Goal: Find specific page/section: Find specific page/section

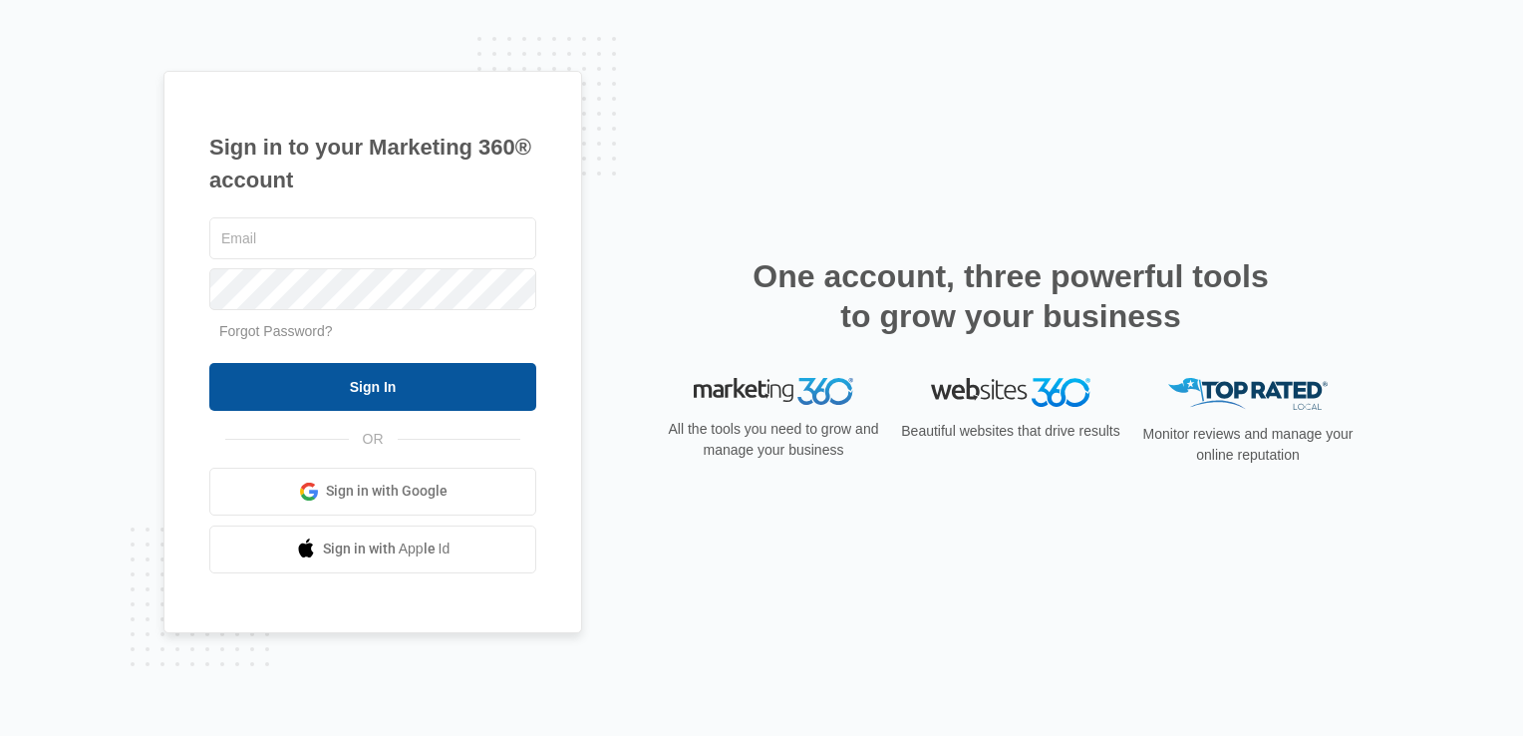
type input "[EMAIL_ADDRESS][DOMAIN_NAME]"
click at [380, 398] on input "Sign In" at bounding box center [372, 387] width 327 height 48
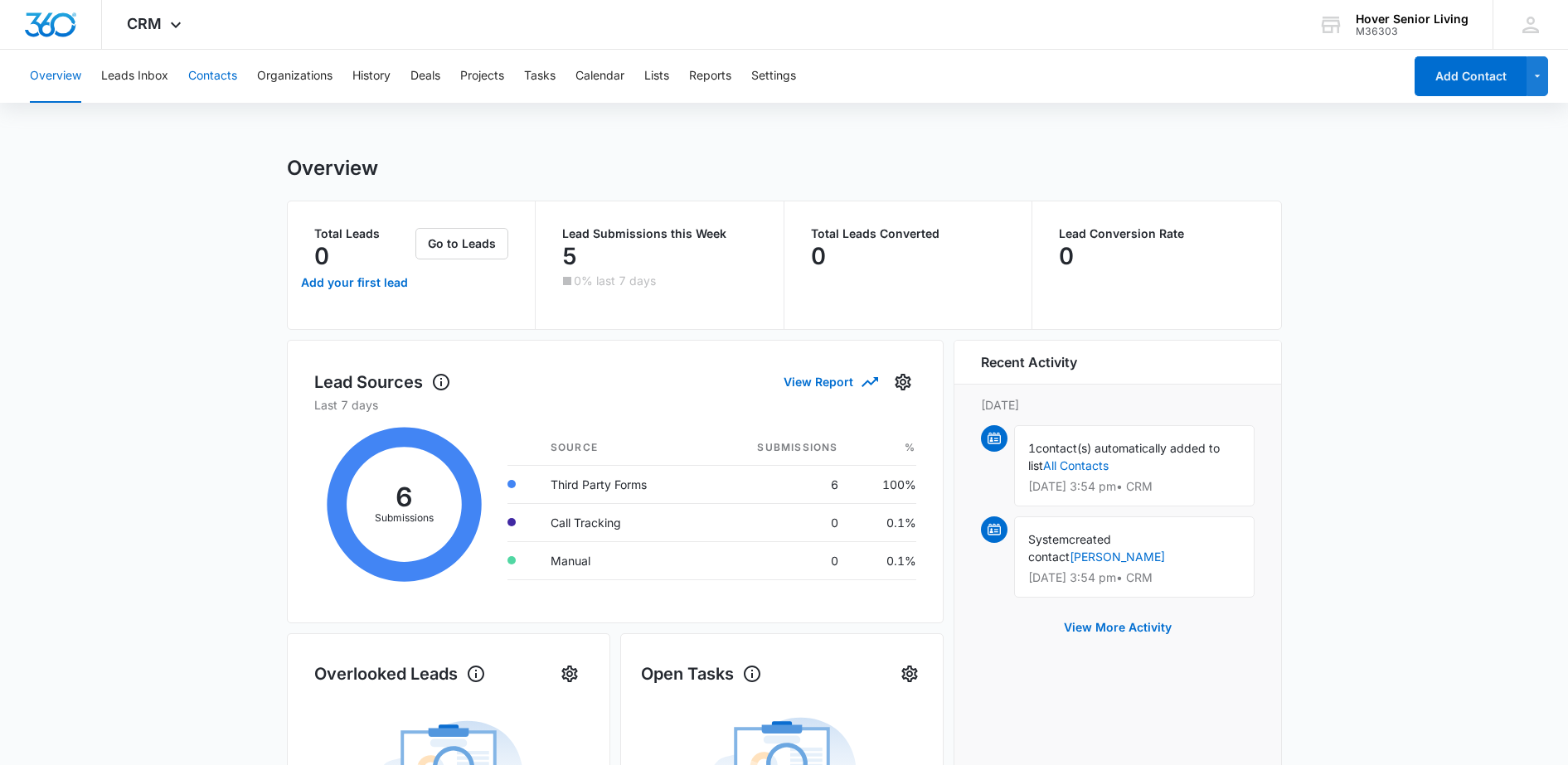
click at [204, 73] on button "Contacts" at bounding box center [212, 76] width 49 height 53
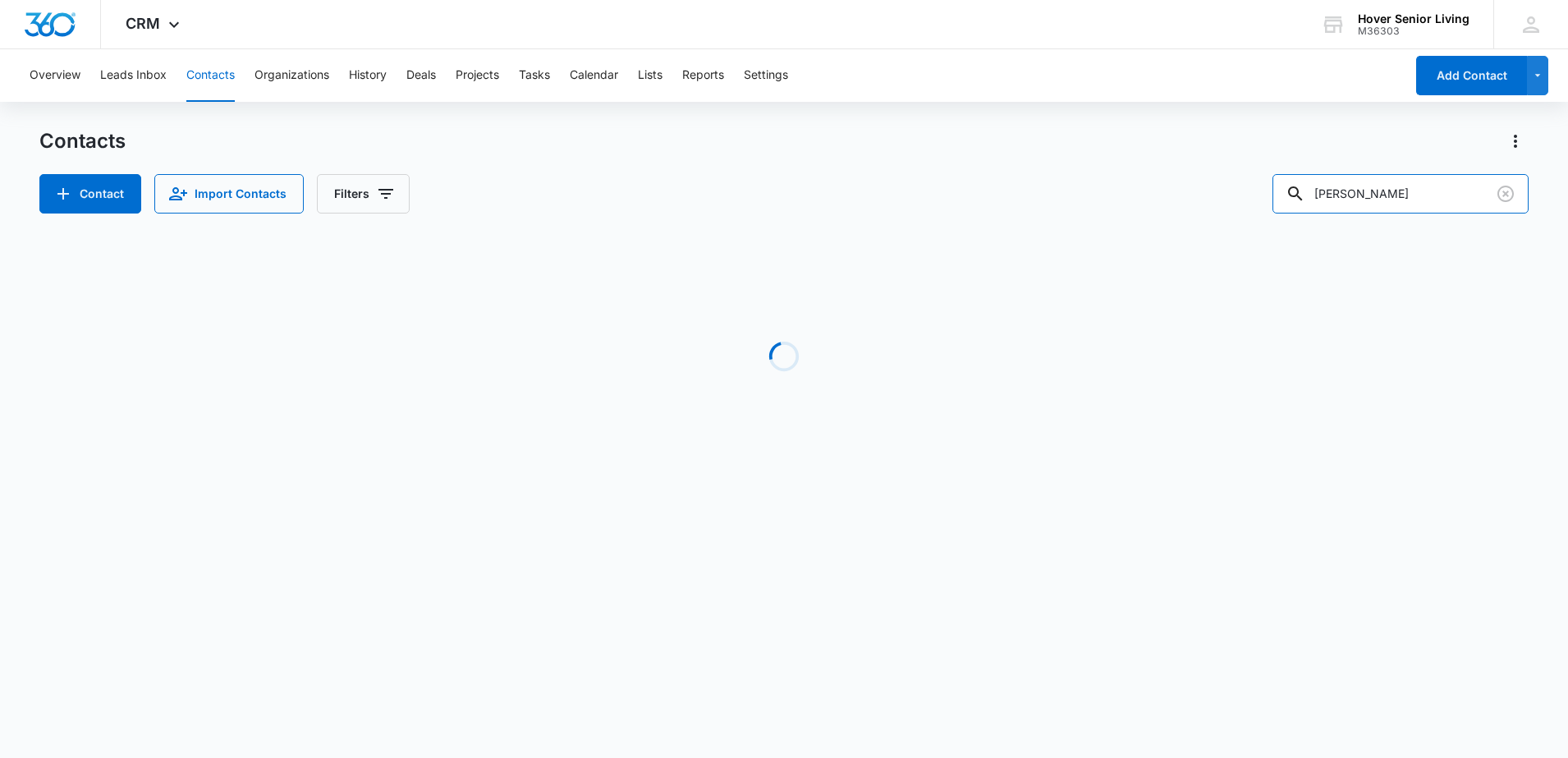
drag, startPoint x: 1415, startPoint y: 190, endPoint x: 1287, endPoint y: 195, distance: 128.1
click at [1271, 215] on div "Contacts Contact Import Contacts Filters [PERSON_NAME] Loading No Results" at bounding box center [784, 314] width 1490 height 372
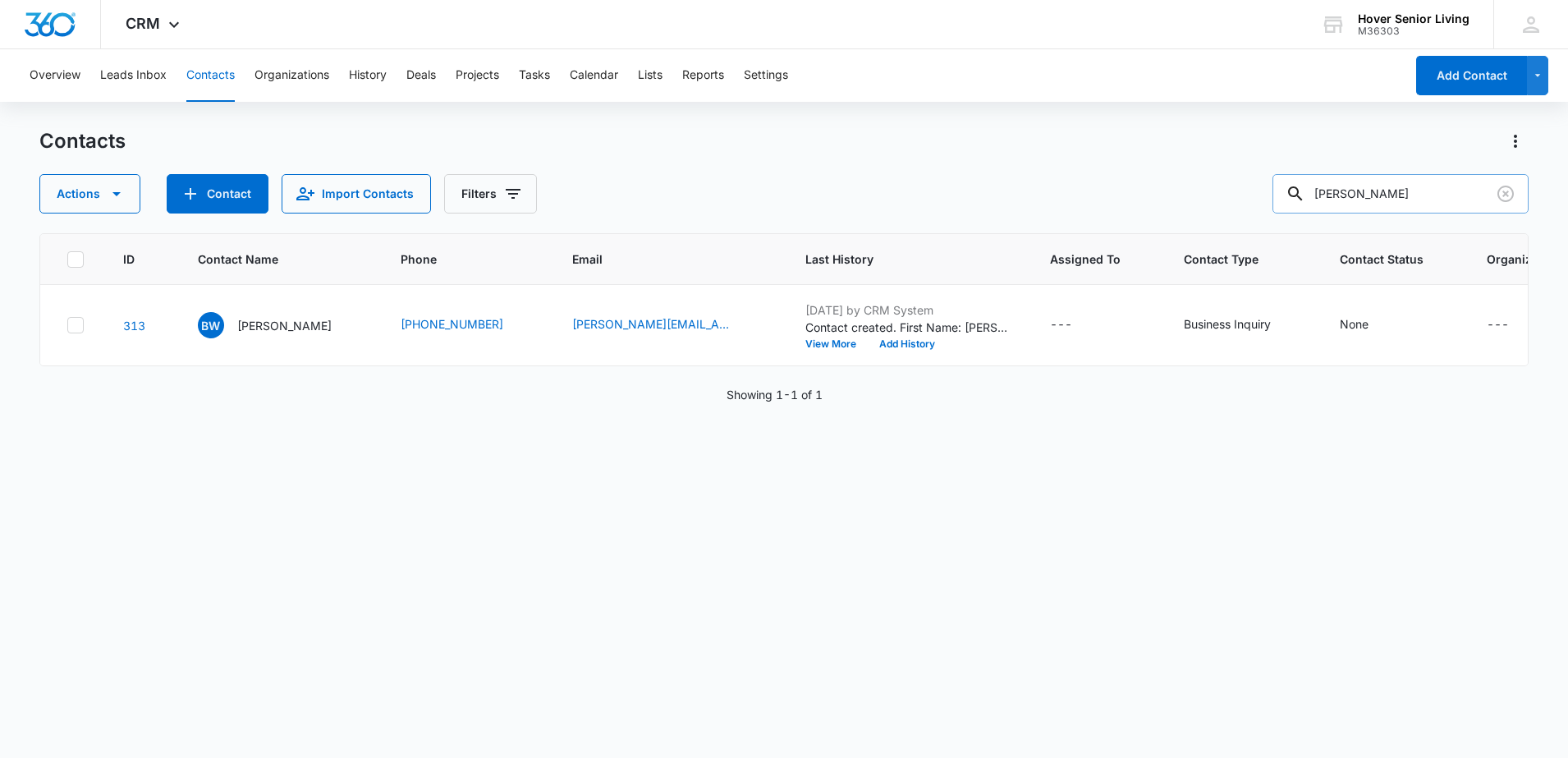
drag, startPoint x: 1328, startPoint y: 185, endPoint x: 1312, endPoint y: 185, distance: 16.0
click at [1312, 185] on div "[PERSON_NAME]" at bounding box center [1400, 194] width 256 height 40
type input "Annet"
